Goal: Find specific fact

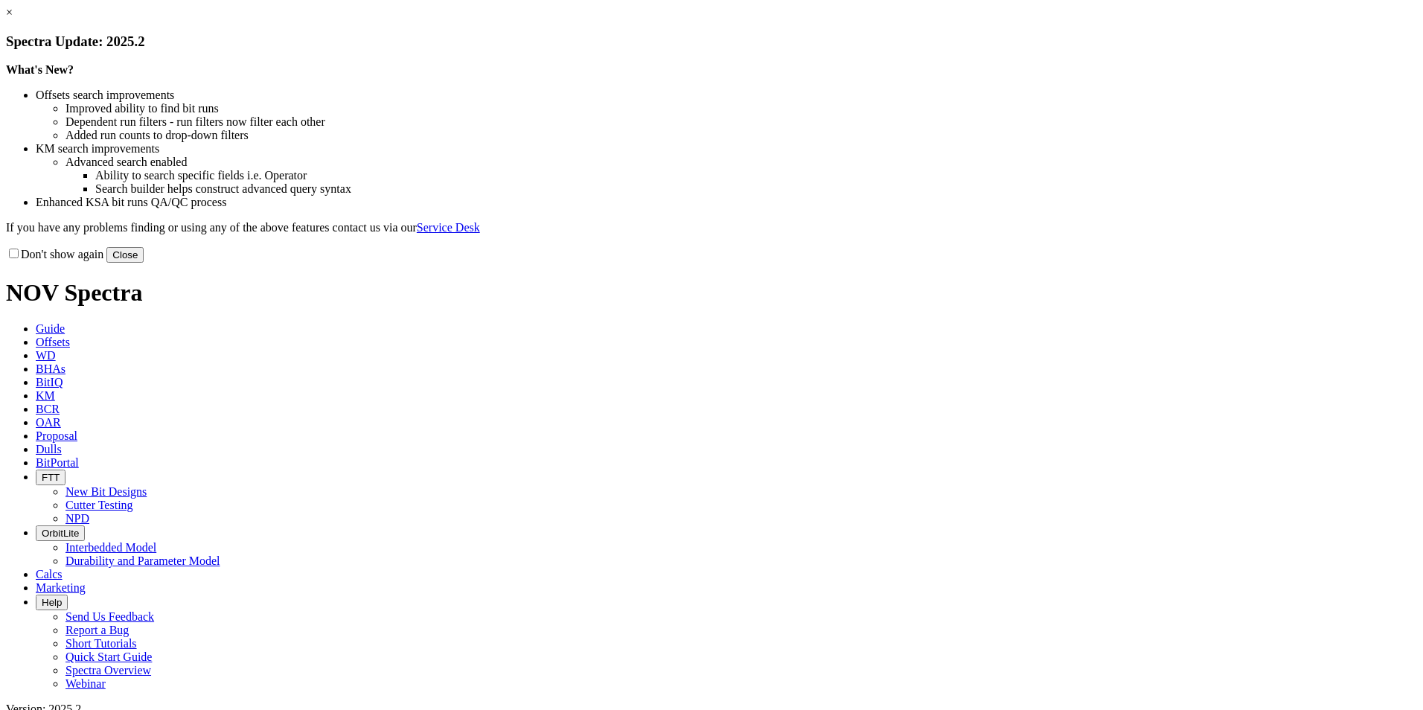
click at [144, 263] on button "Close" at bounding box center [124, 255] width 37 height 16
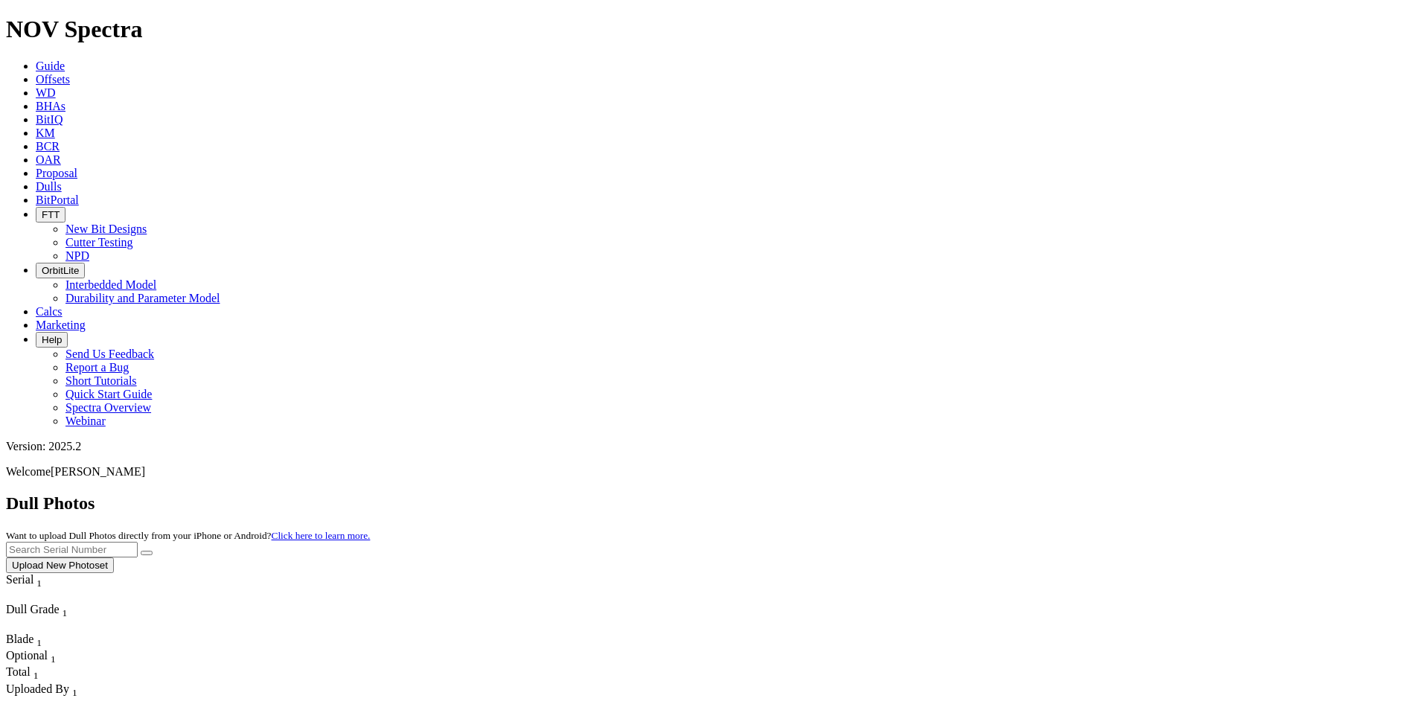
click at [138, 542] on input "text" at bounding box center [72, 550] width 132 height 16
paste input "A320177"
type input "A320177"
click at [153, 551] on button "submit" at bounding box center [147, 553] width 12 height 4
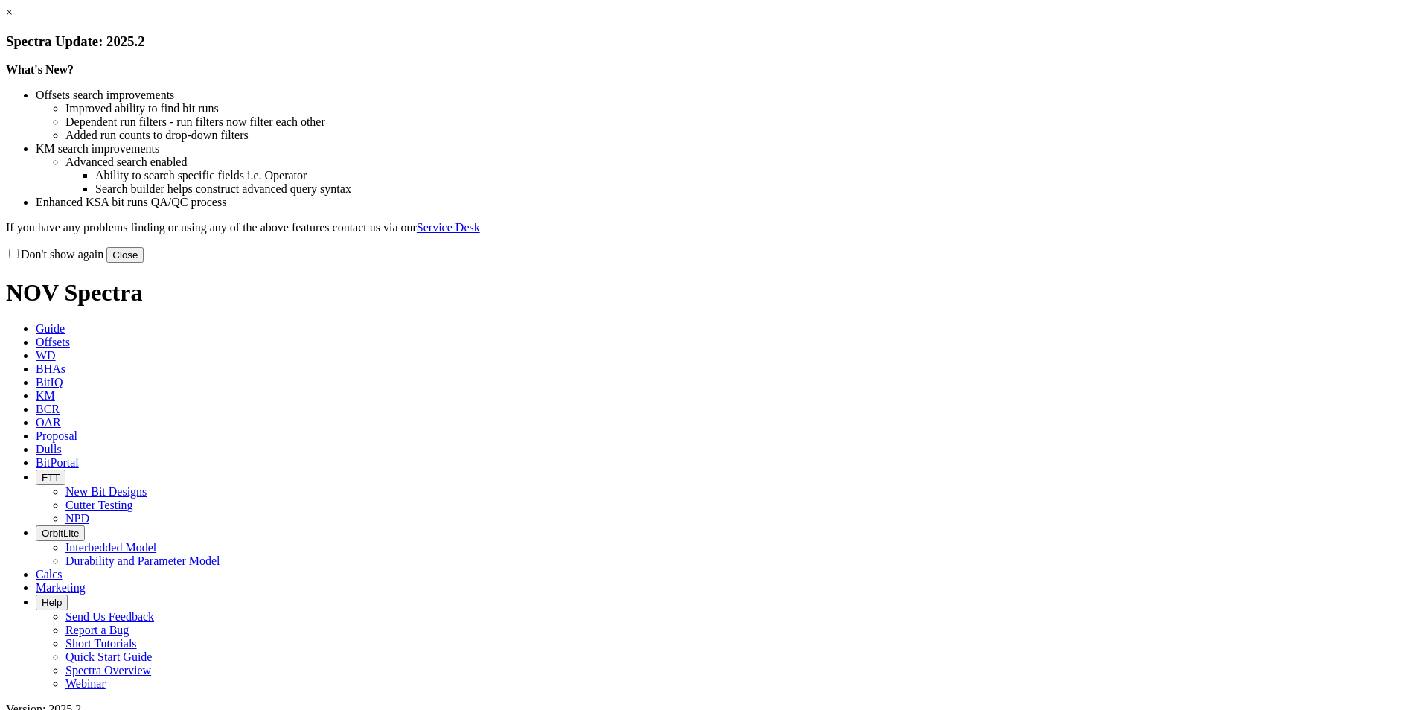
click at [144, 263] on button "Close" at bounding box center [124, 255] width 37 height 16
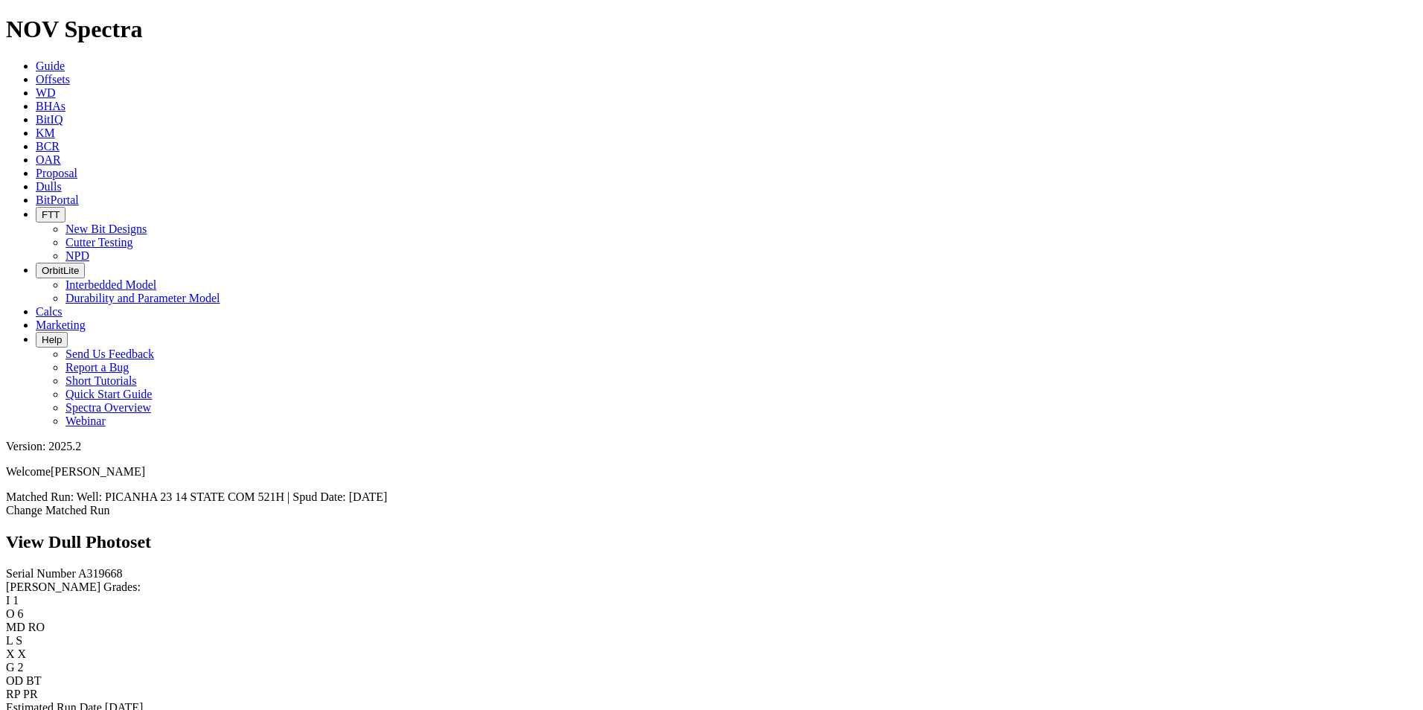
click at [106, 709] on link "Bit Condition Report" at bounding box center [56, 720] width 100 height 13
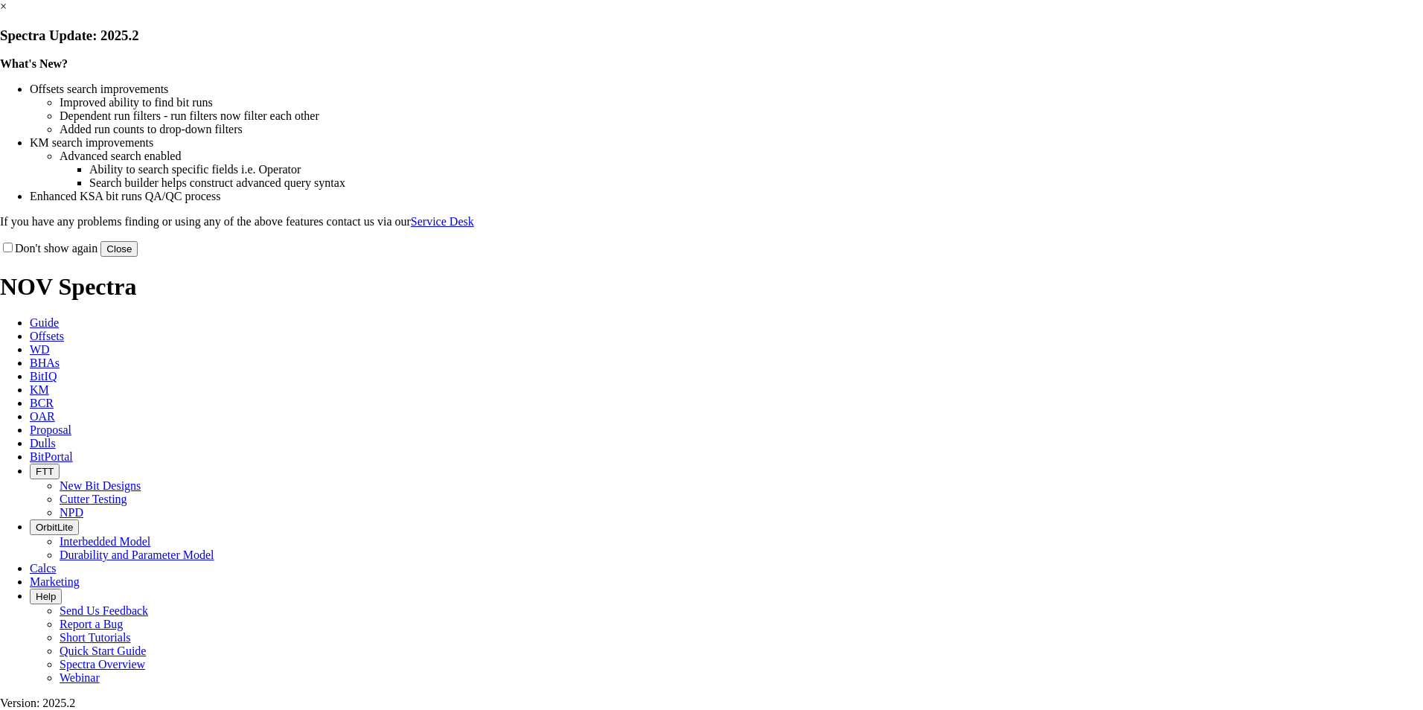
click at [138, 257] on button "Close" at bounding box center [118, 249] width 37 height 16
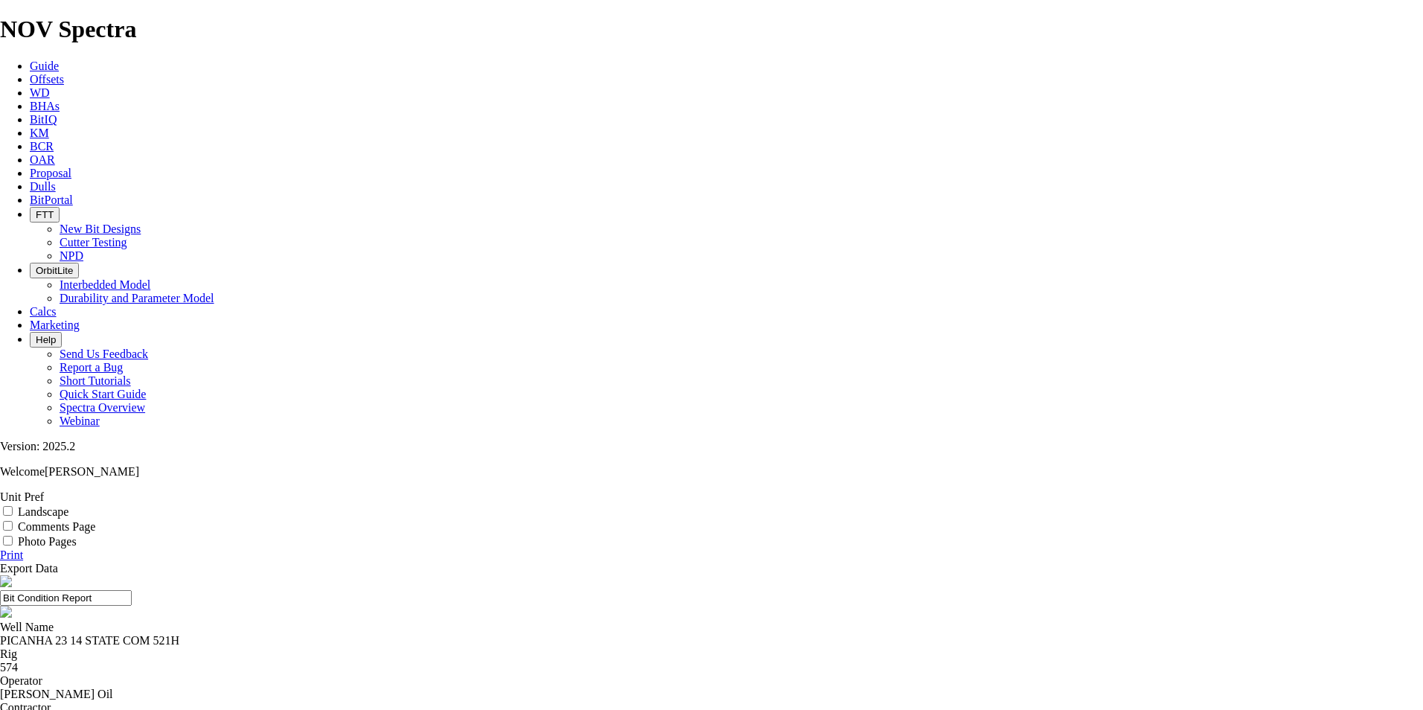
drag, startPoint x: 516, startPoint y: 535, endPoint x: 544, endPoint y: 538, distance: 28.4
drag, startPoint x: 544, startPoint y: 538, endPoint x: 558, endPoint y: 560, distance: 26.4
